Goal: Find specific page/section: Find specific page/section

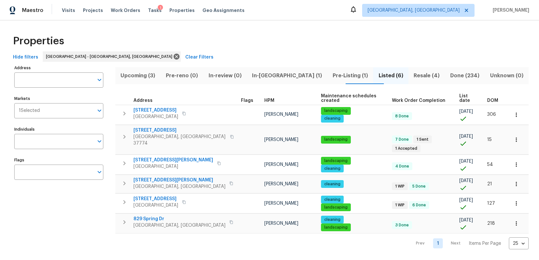
click at [331, 74] on span "Pre-Listing (1)" at bounding box center [350, 75] width 38 height 9
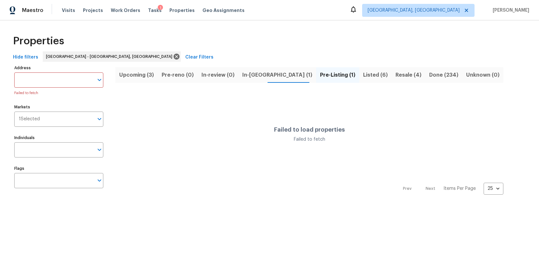
click at [320, 77] on span "Pre-Listing (1)" at bounding box center [337, 75] width 35 height 9
click at [363, 74] on span "Listed (6)" at bounding box center [375, 75] width 25 height 9
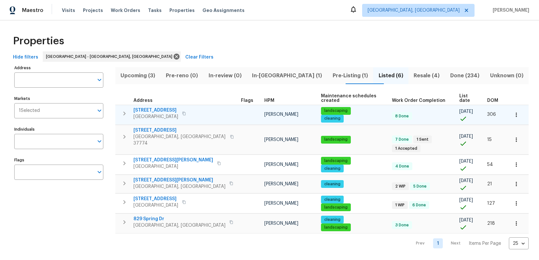
click at [160, 107] on span "2517 Parkview Ave" at bounding box center [155, 110] width 45 height 6
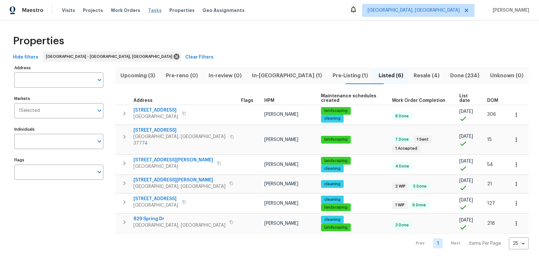
click at [148, 10] on span "Tasks" at bounding box center [155, 10] width 14 height 5
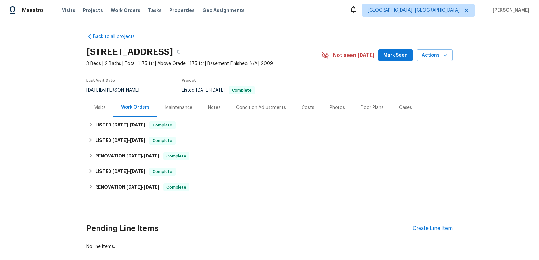
click at [302, 107] on div "Costs" at bounding box center [307, 108] width 13 height 6
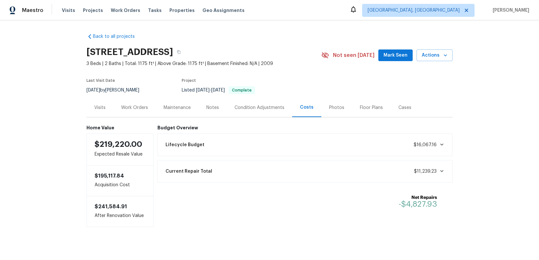
click at [443, 144] on icon at bounding box center [441, 144] width 5 height 5
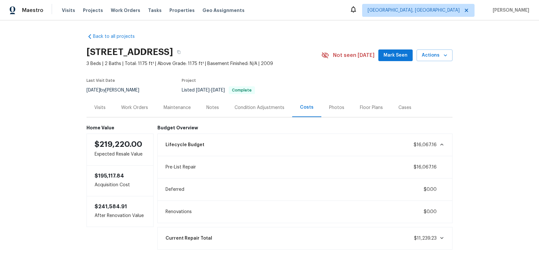
click at [252, 108] on div "Condition Adjustments" at bounding box center [259, 108] width 50 height 6
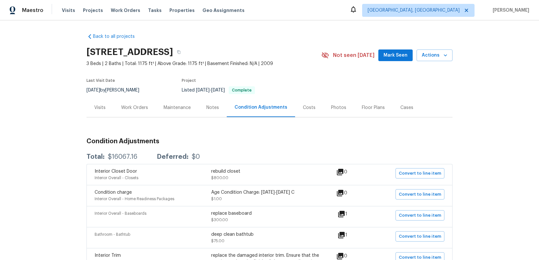
click at [303, 107] on div "Costs" at bounding box center [309, 108] width 13 height 6
